Goal: Navigation & Orientation: Find specific page/section

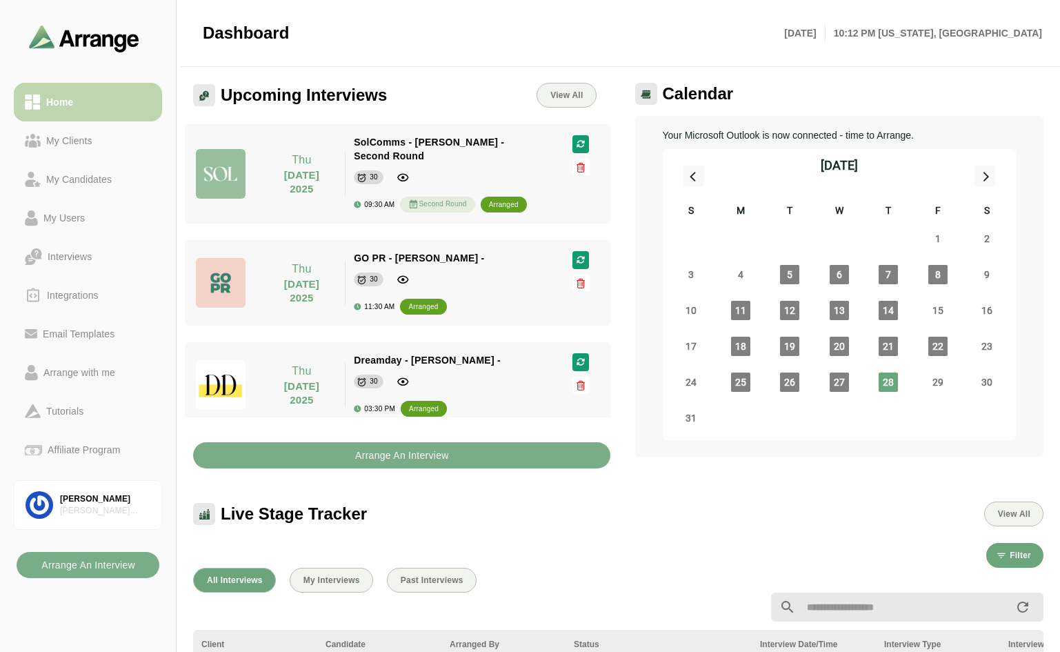
click at [86, 95] on div "Home" at bounding box center [88, 102] width 126 height 17
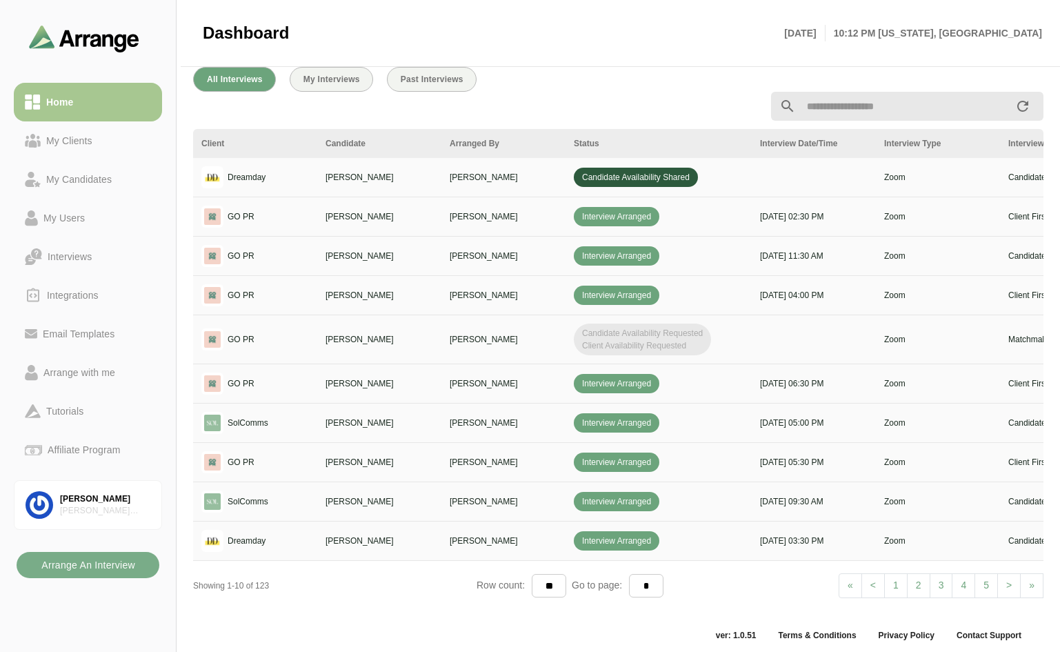
scroll to position [513, 0]
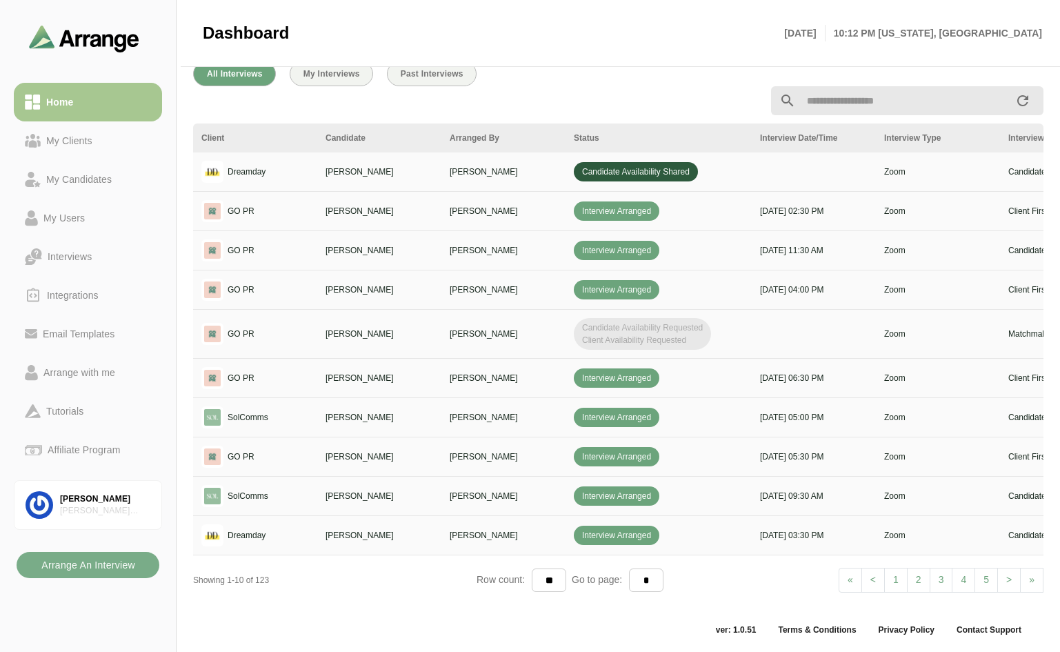
click at [1002, 570] on link "> Next" at bounding box center [1008, 580] width 23 height 25
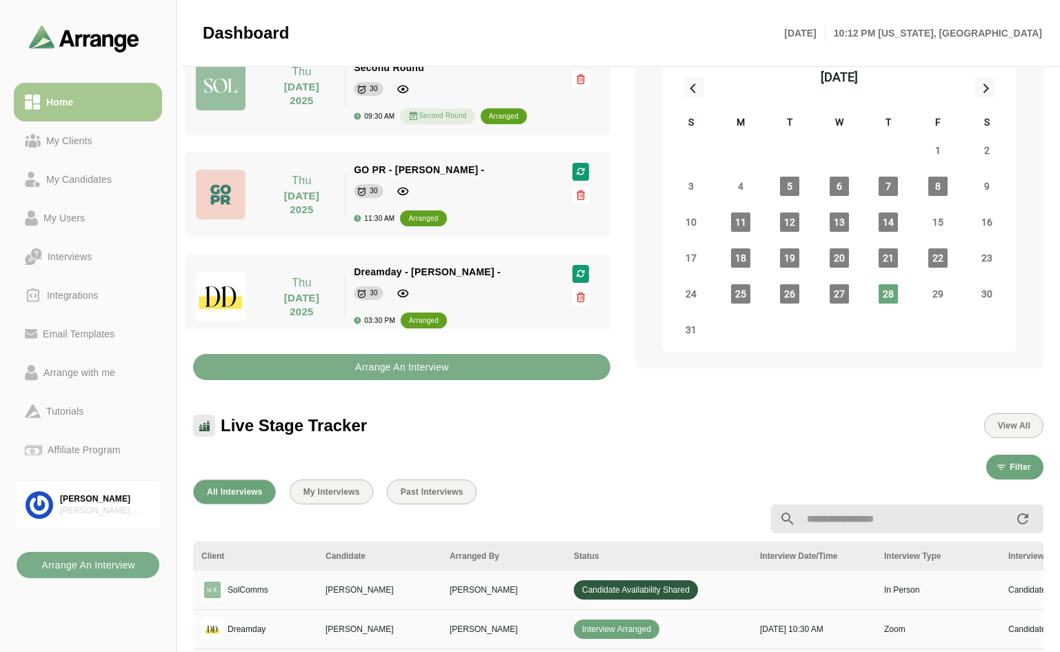
scroll to position [0, 0]
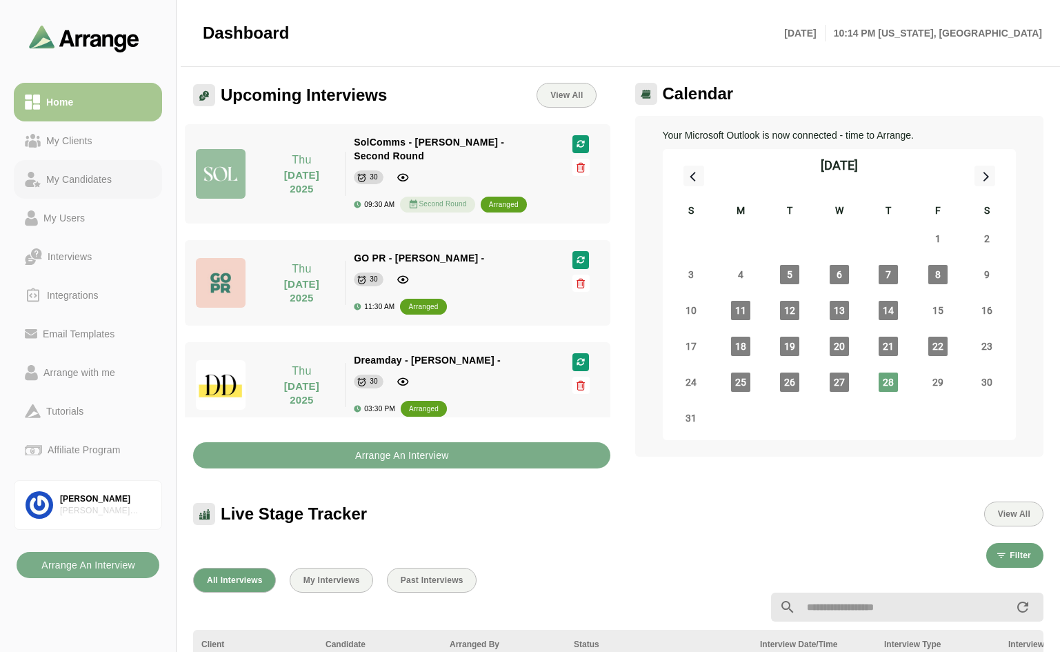
click at [86, 186] on div "My Candidates" at bounding box center [79, 179] width 77 height 17
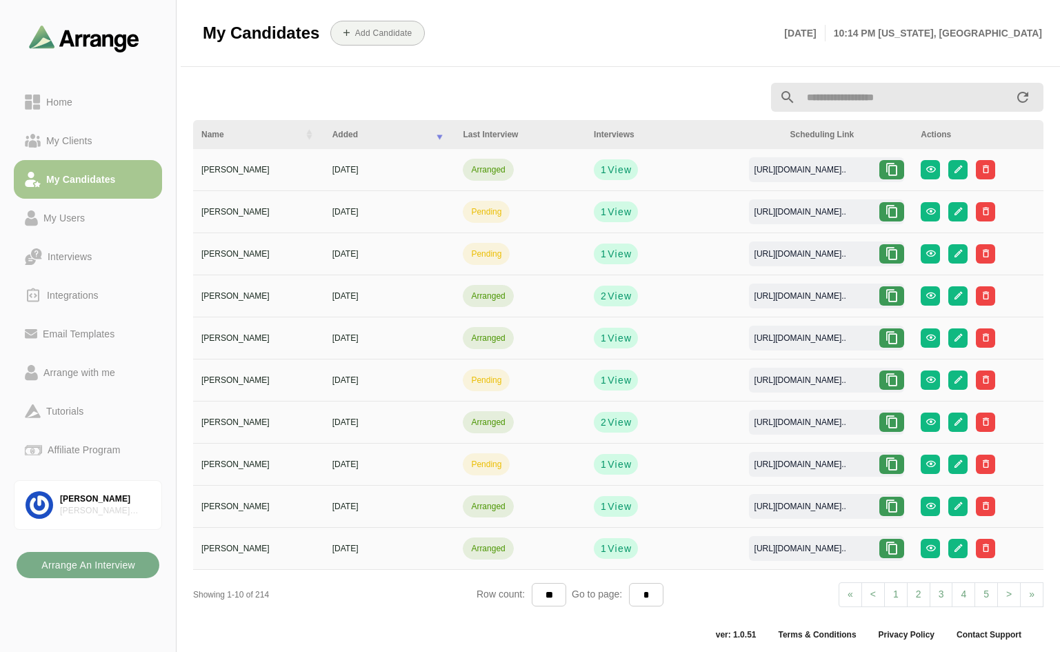
click at [838, 99] on input "text" at bounding box center [905, 97] width 219 height 29
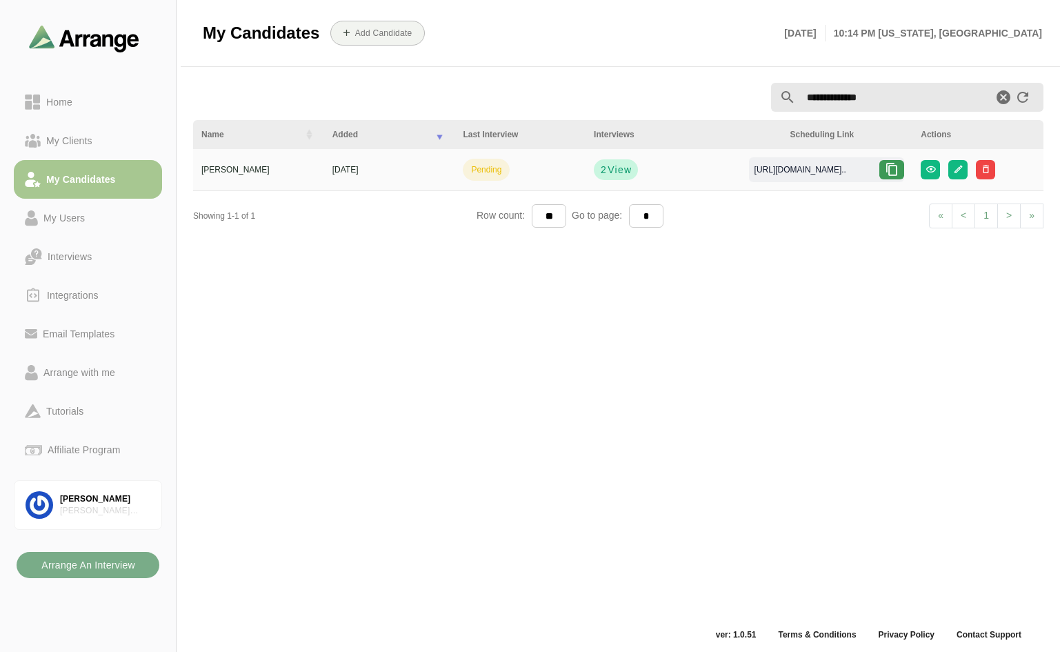
type input "**********"
click at [608, 169] on span "View" at bounding box center [619, 170] width 25 height 14
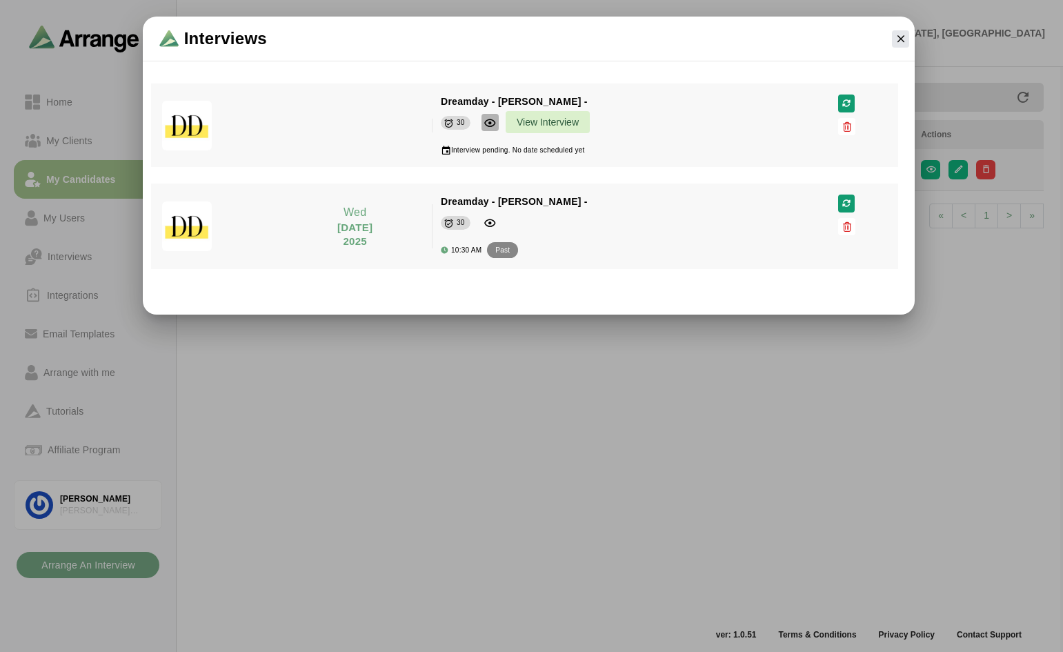
click at [486, 121] on icon "button" at bounding box center [489, 123] width 12 height 12
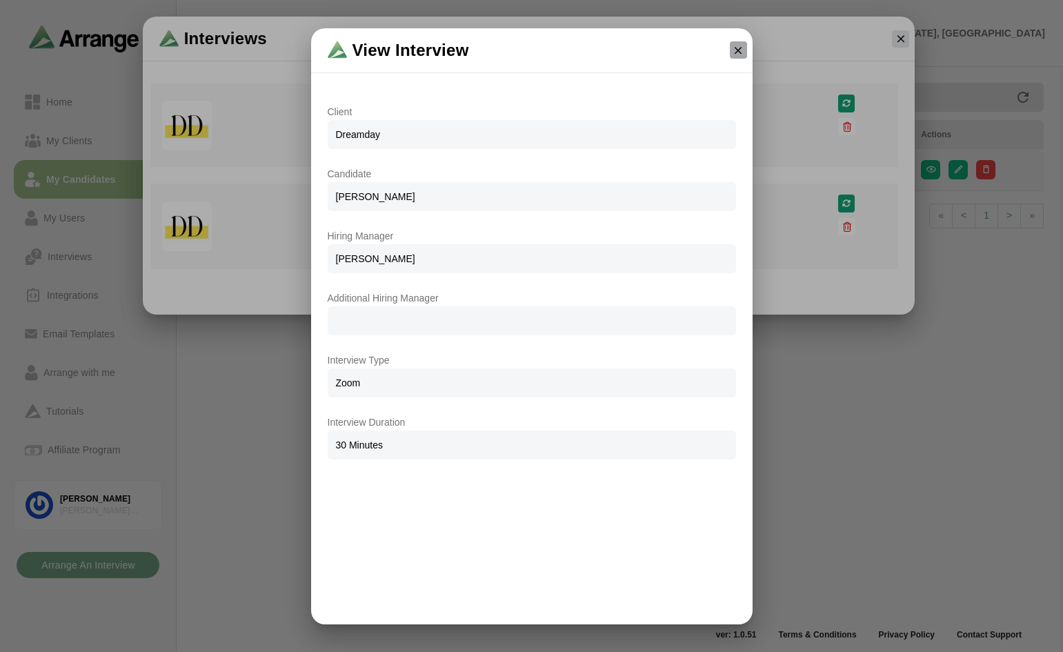
click at [735, 52] on icon "button" at bounding box center [738, 50] width 12 height 12
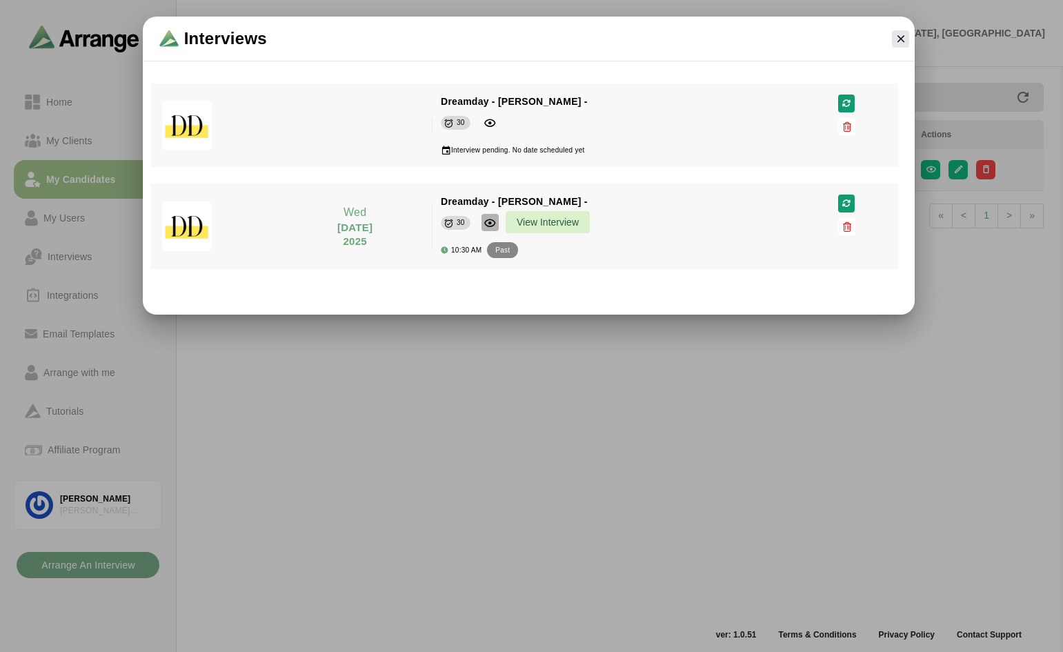
click at [490, 222] on icon "button" at bounding box center [489, 223] width 12 height 12
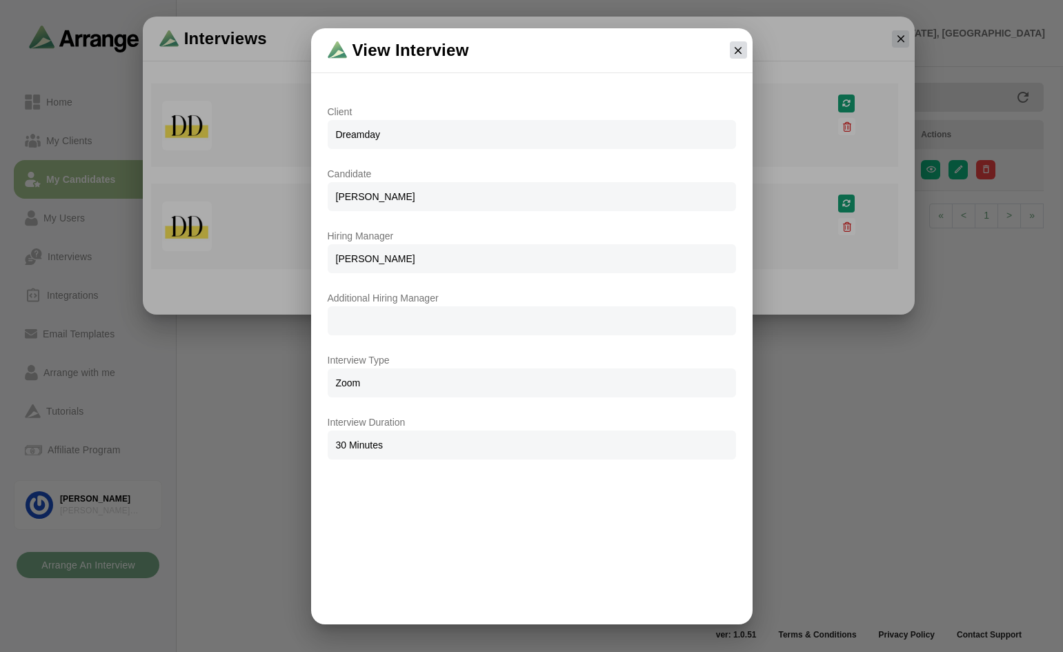
click at [739, 50] on icon "button" at bounding box center [738, 50] width 12 height 12
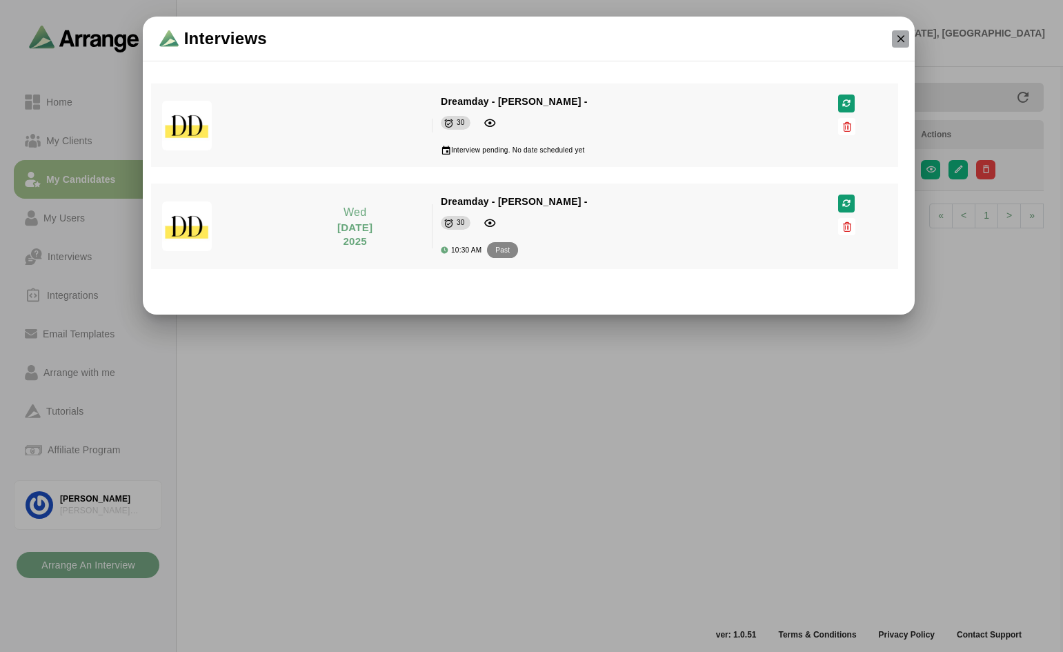
click at [901, 36] on icon "button" at bounding box center [901, 38] width 12 height 12
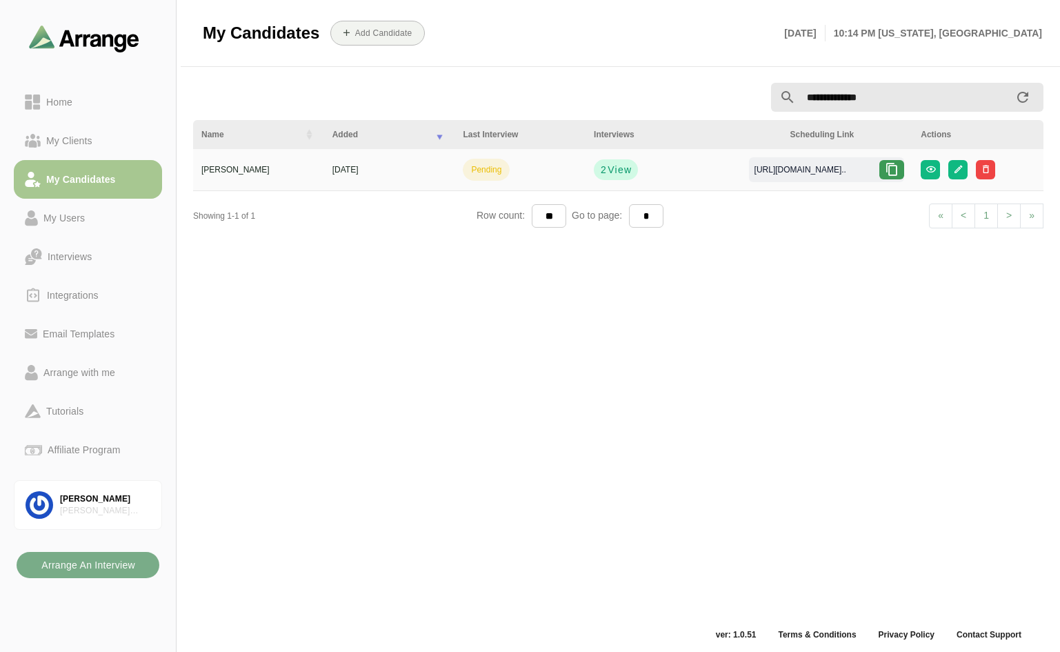
click at [893, 170] on icon at bounding box center [892, 170] width 14 height 14
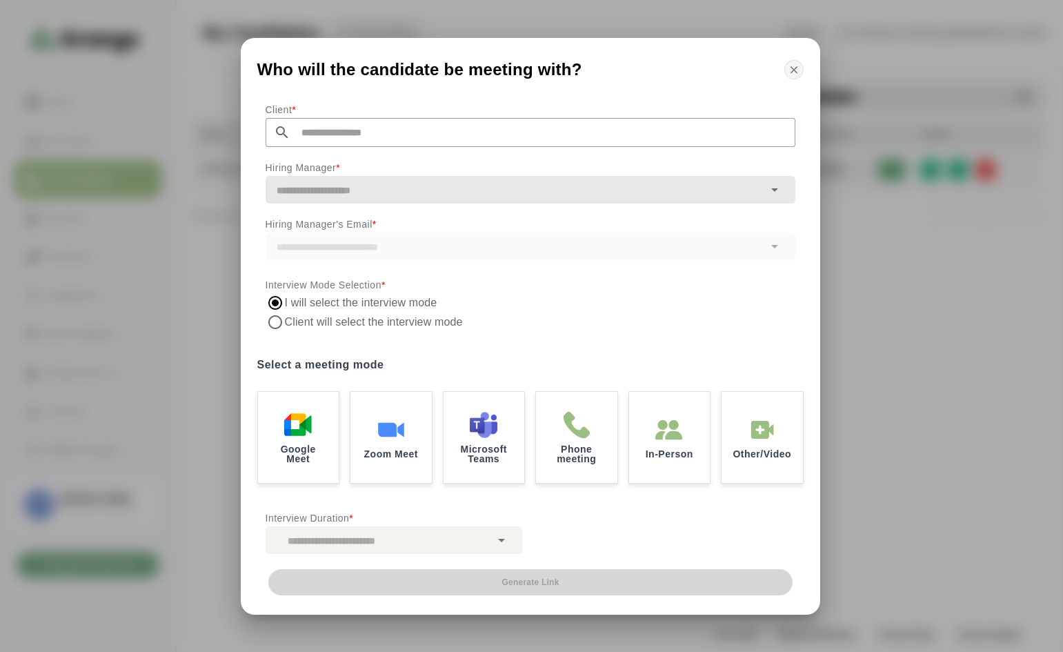
click at [794, 67] on icon "button" at bounding box center [794, 69] width 12 height 12
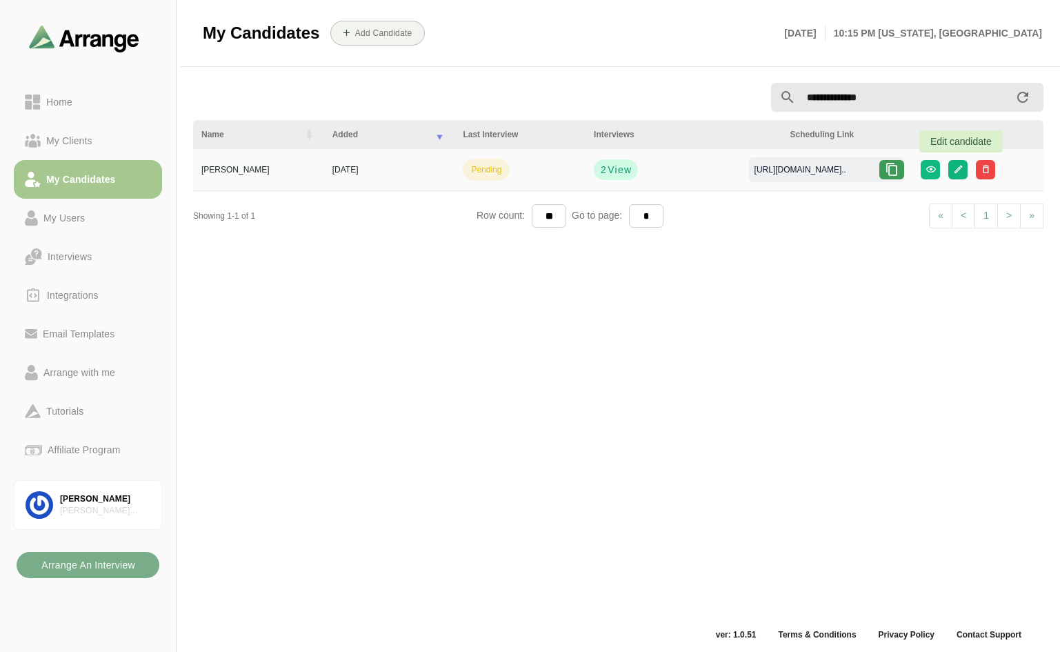
click at [963, 169] on icon "button" at bounding box center [958, 169] width 10 height 10
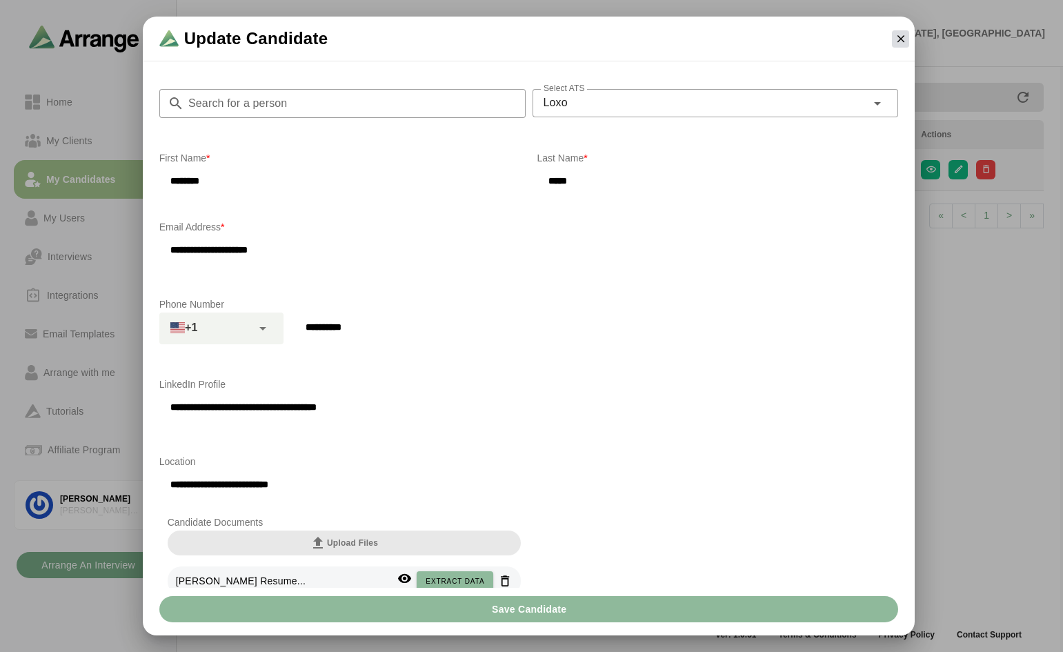
click at [898, 35] on icon "button" at bounding box center [901, 38] width 12 height 12
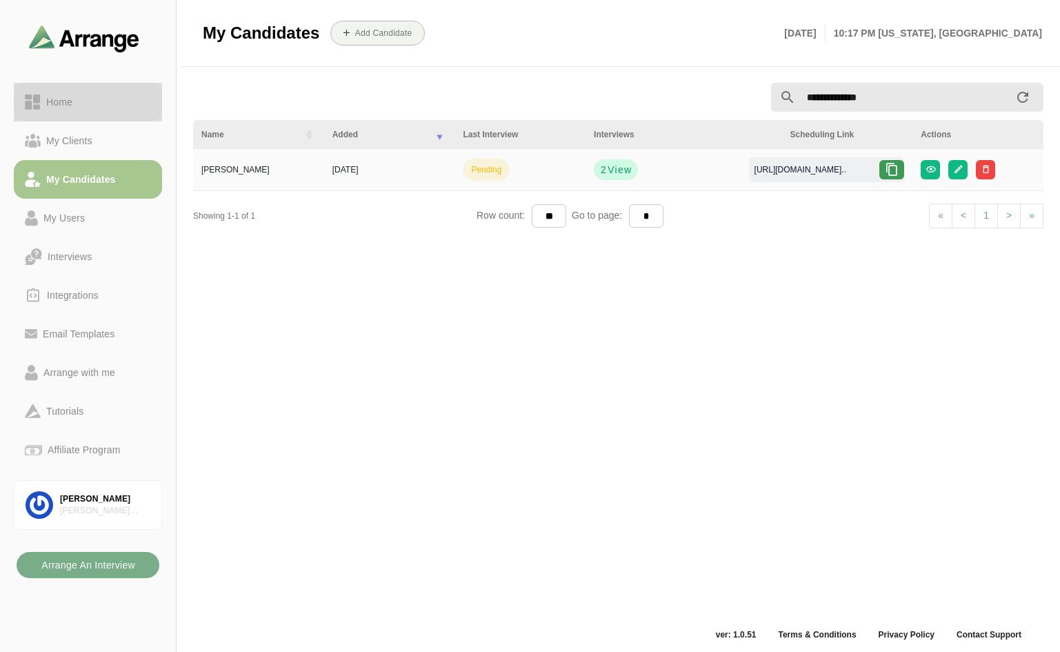
click at [60, 106] on div "Home" at bounding box center [59, 102] width 37 height 17
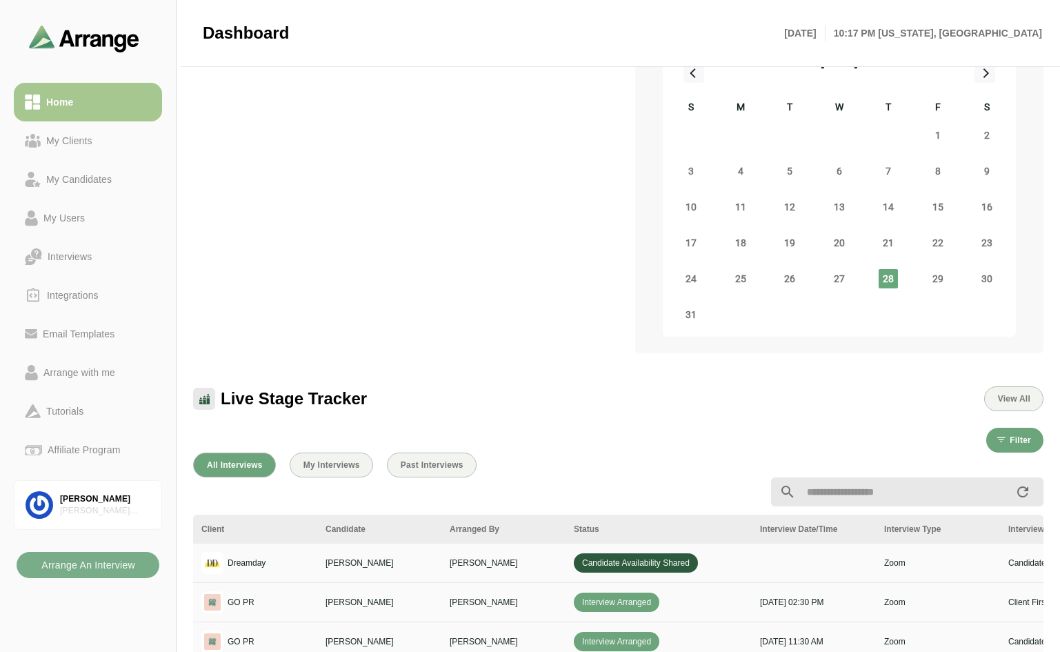
scroll to position [345, 0]
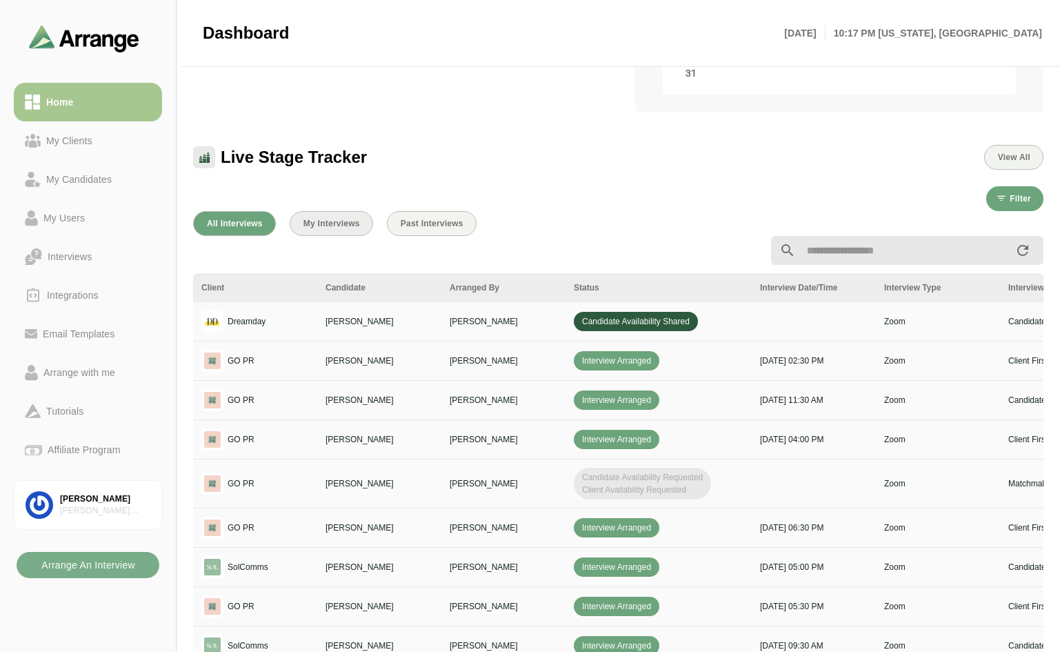
click at [326, 219] on span "My Interviews" at bounding box center [331, 224] width 57 height 10
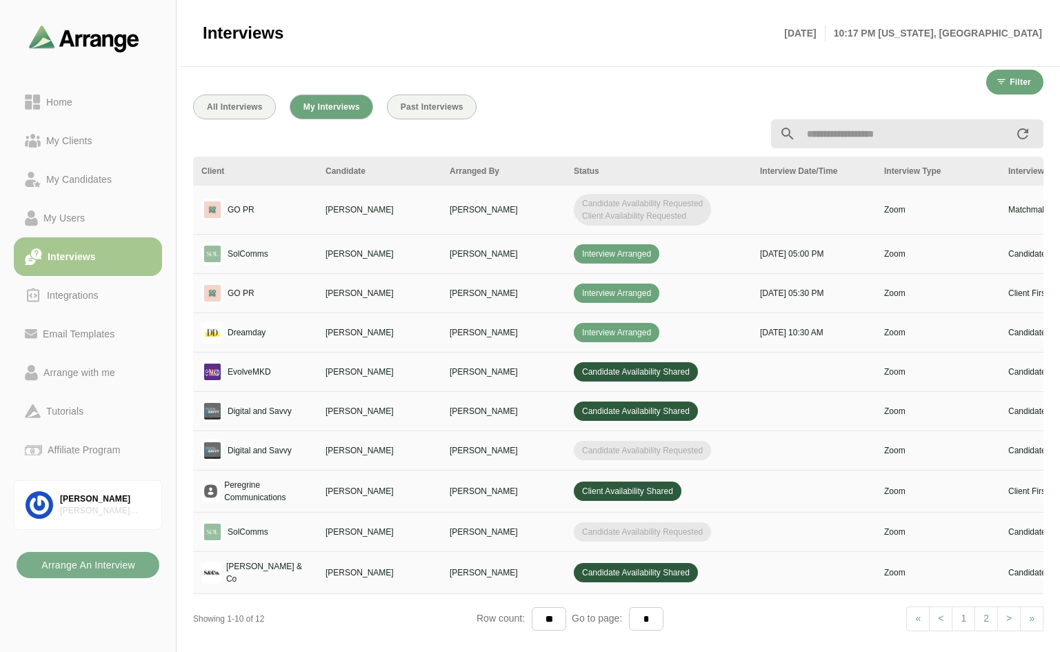
scroll to position [20, 0]
click at [1011, 612] on span ">" at bounding box center [1009, 617] width 6 height 11
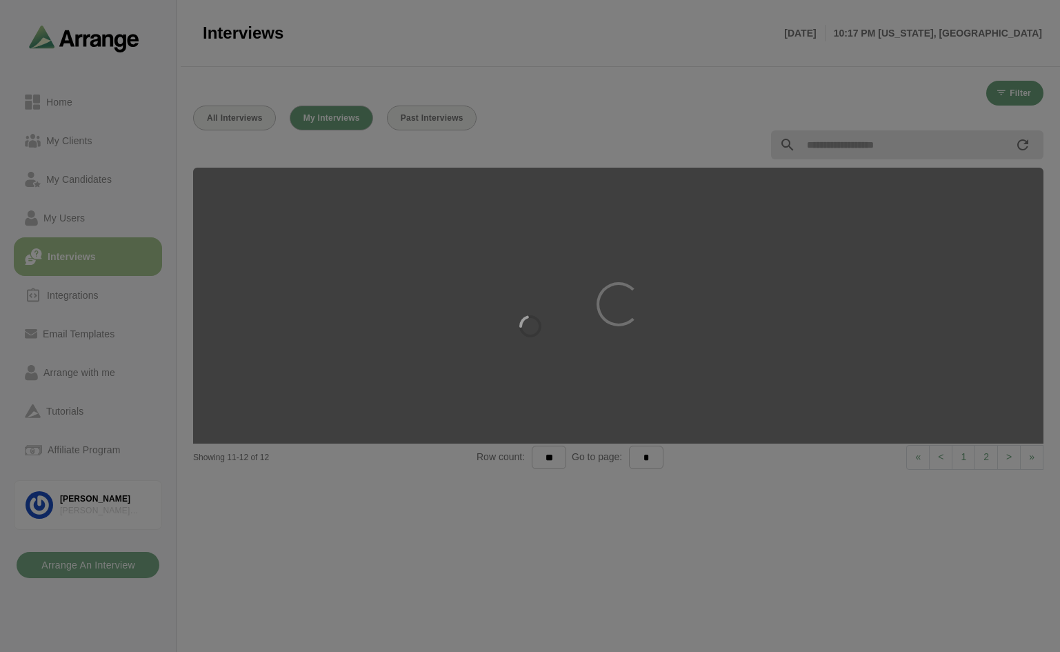
scroll to position [2, 0]
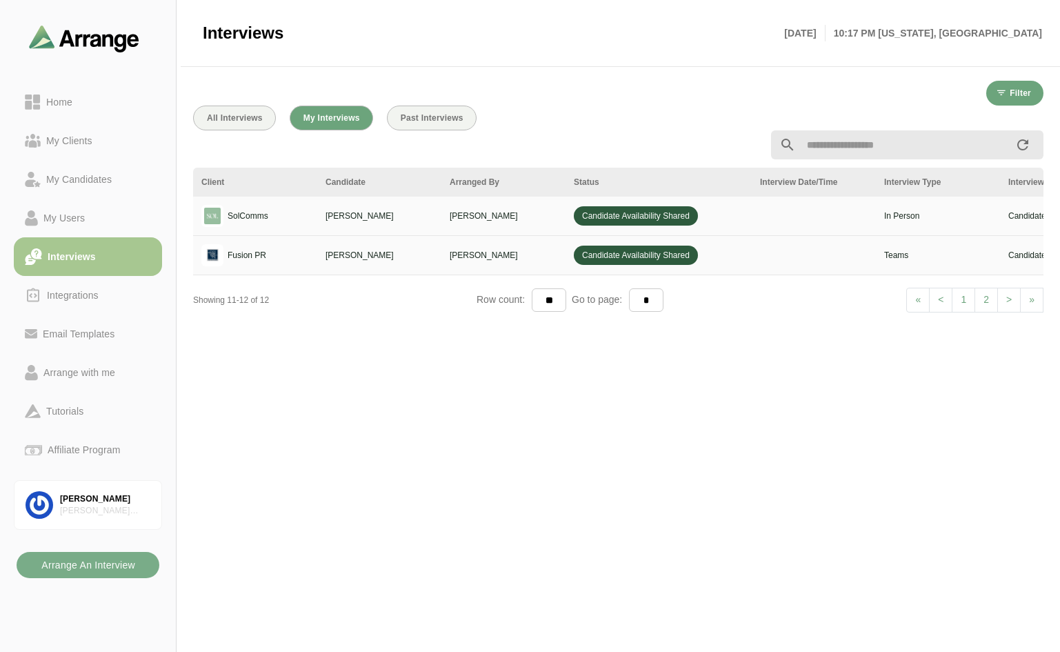
click at [937, 299] on link "< Prev" at bounding box center [940, 300] width 23 height 25
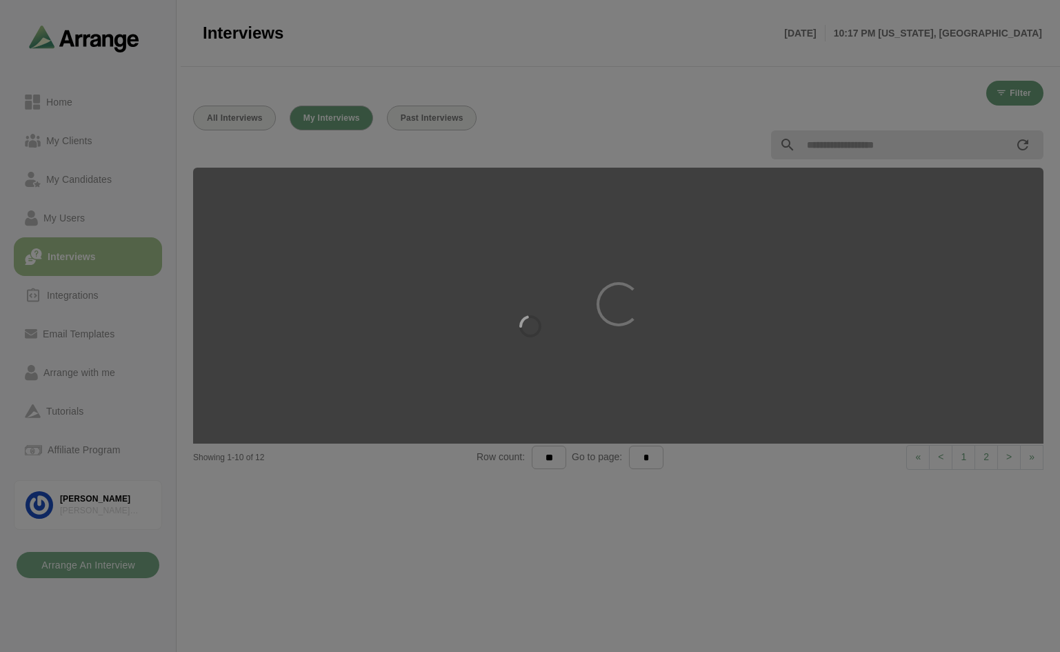
select select "*"
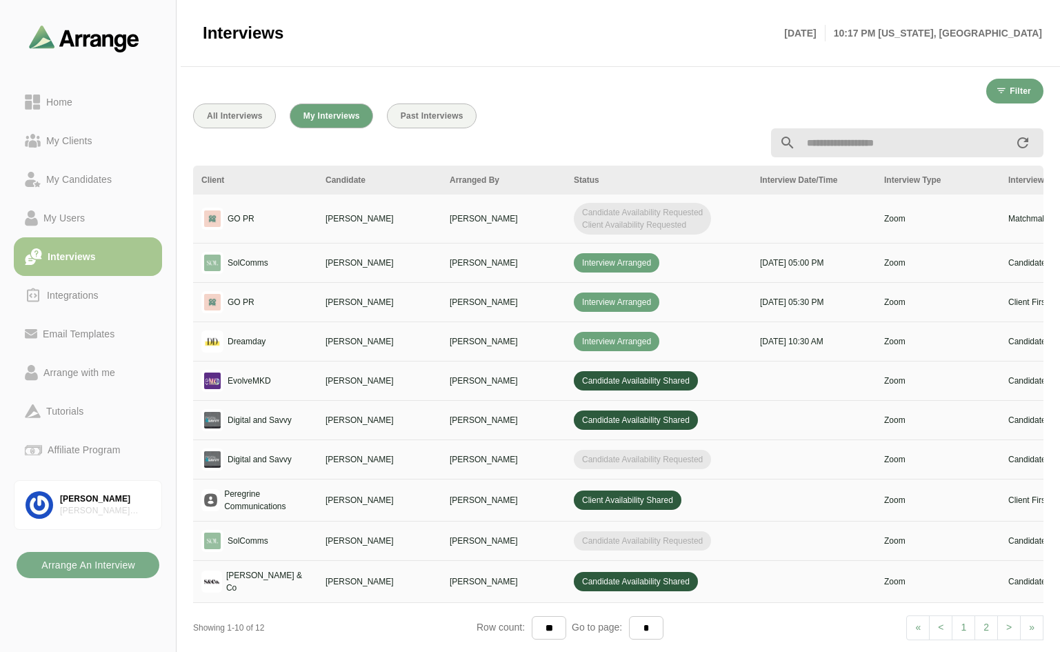
scroll to position [0, 0]
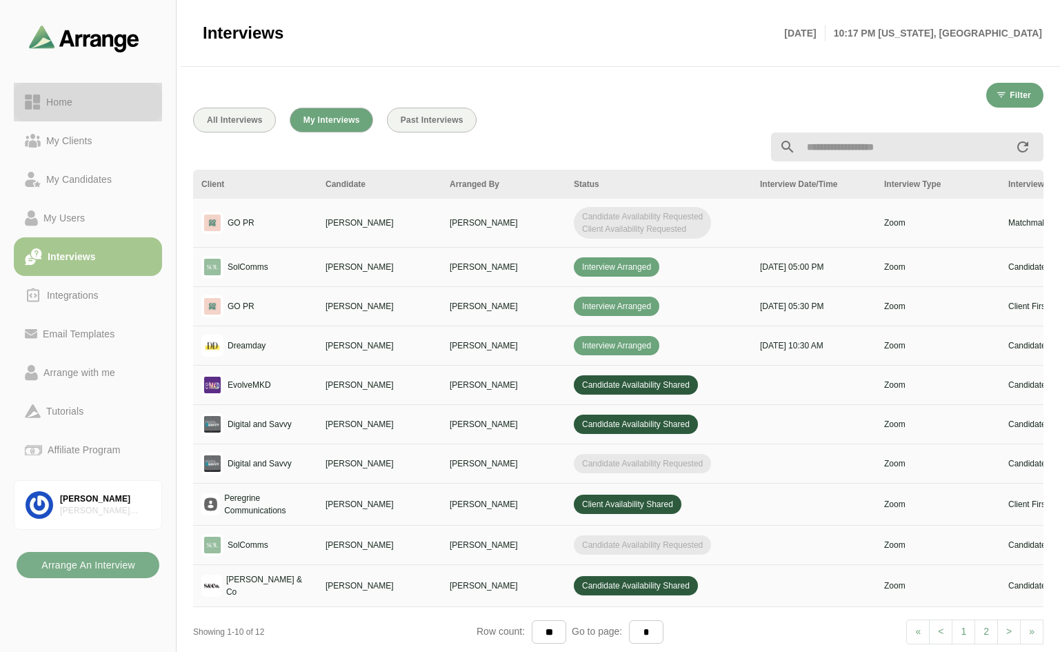
click at [56, 103] on div "Home" at bounding box center [59, 102] width 37 height 17
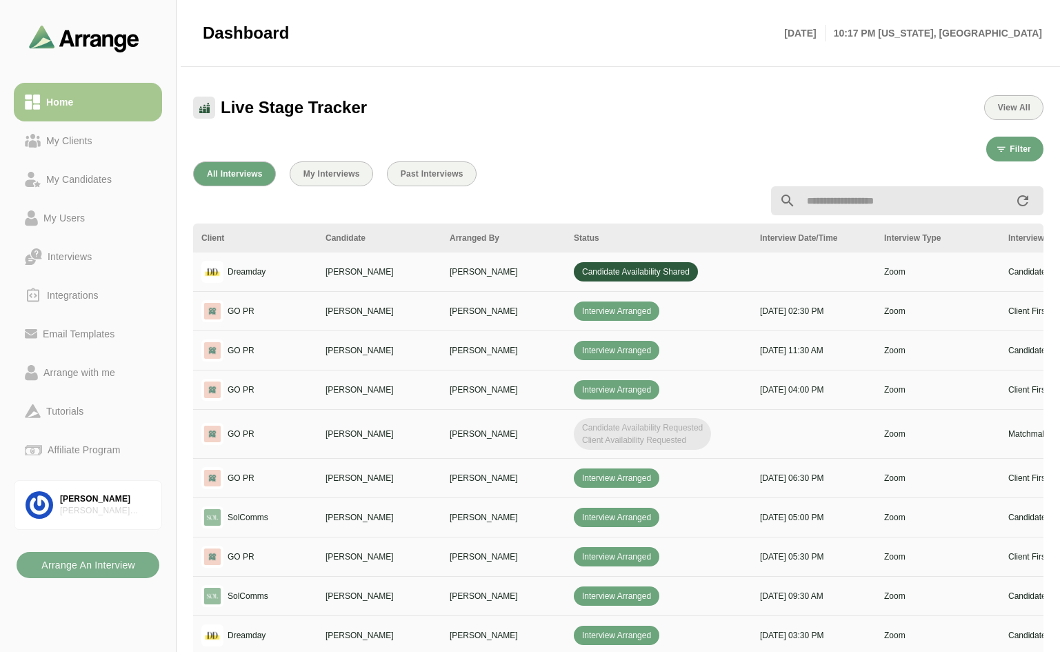
scroll to position [414, 0]
